Goal: Task Accomplishment & Management: Complete application form

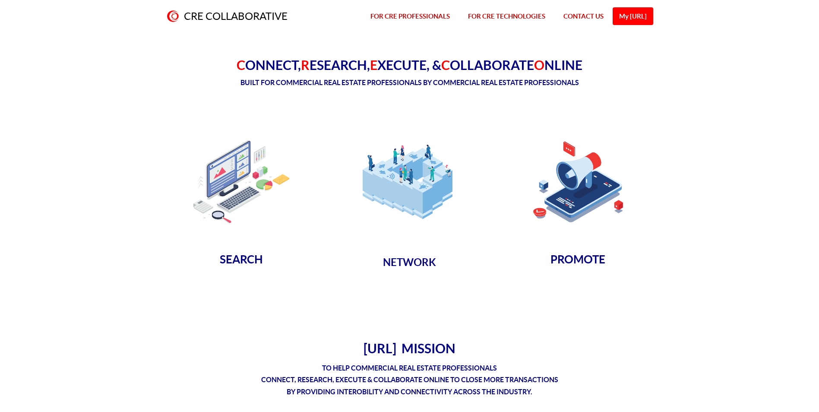
click at [403, 190] on img at bounding box center [409, 181] width 109 height 109
click at [558, 198] on img at bounding box center [577, 181] width 109 height 109
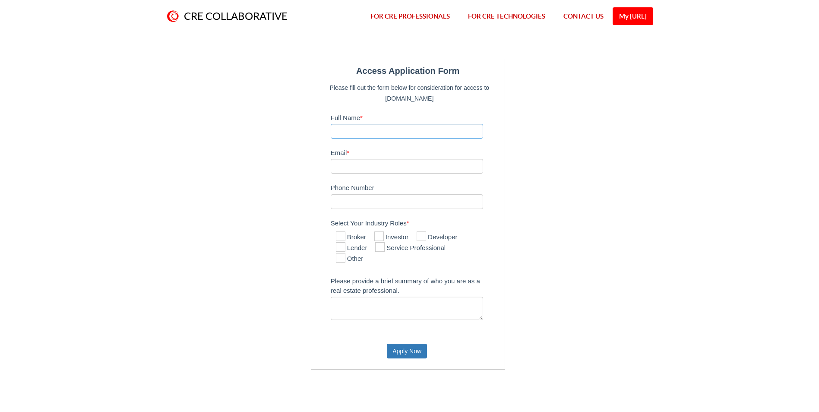
click at [394, 133] on input "Full Name *" at bounding box center [407, 131] width 153 height 15
type input "rachael garnett"
type input "rachaellgarnett@gmail.com"
click at [372, 203] on input "Phone Number" at bounding box center [407, 201] width 153 height 15
type input "7278580834"
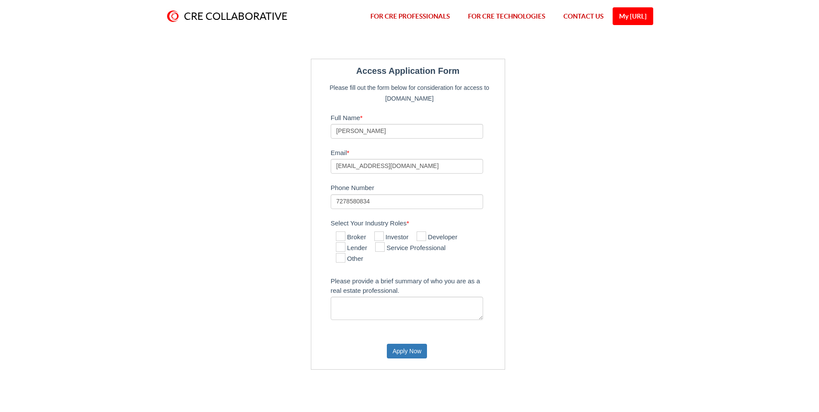
click at [384, 250] on icon at bounding box center [379, 246] width 9 height 9
click at [381, 250] on input "Service Professional" at bounding box center [378, 248] width 6 height 6
checkbox input "true"
click at [369, 299] on textarea "Please provide a brief summary of who you are as a real estate professional." at bounding box center [407, 307] width 153 height 23
type textarea "Hi there, I am a commercial advisor with align Right Realty, I am looking to co…"
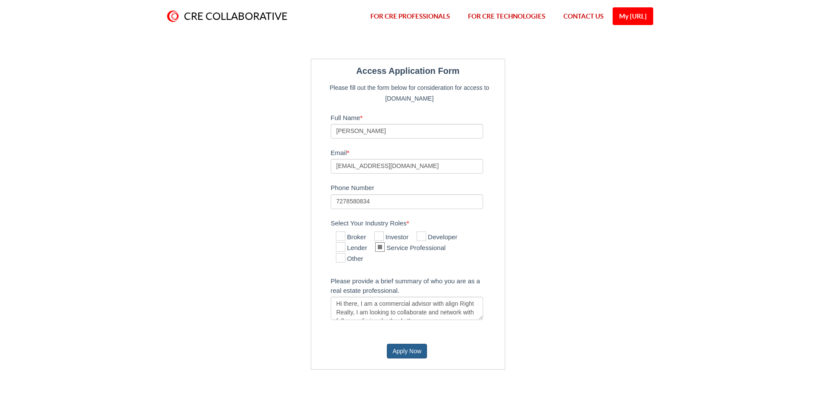
click at [415, 353] on button "Apply Now" at bounding box center [407, 350] width 40 height 15
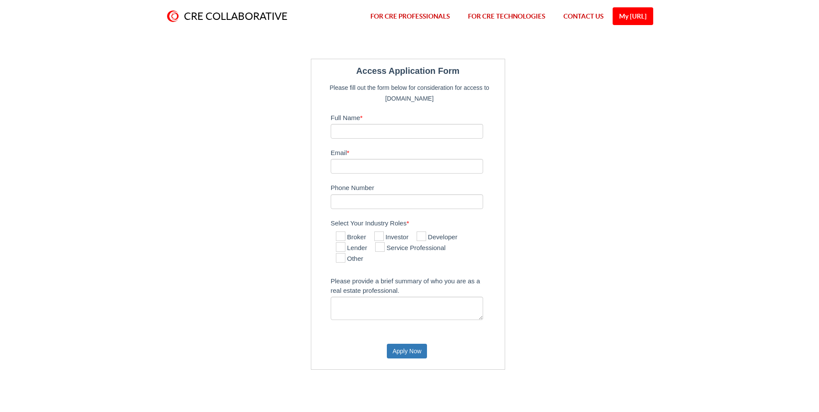
type input "[PERSON_NAME]"
type input "[EMAIL_ADDRESS][DOMAIN_NAME]"
type input "7278580834"
